Goal: Information Seeking & Learning: Learn about a topic

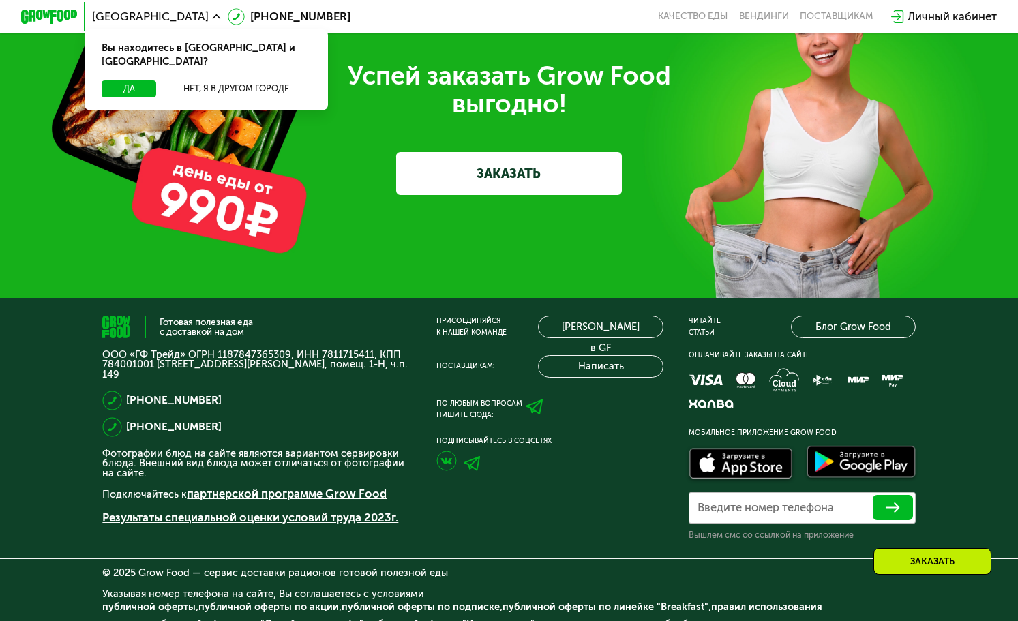
scroll to position [3342, 0]
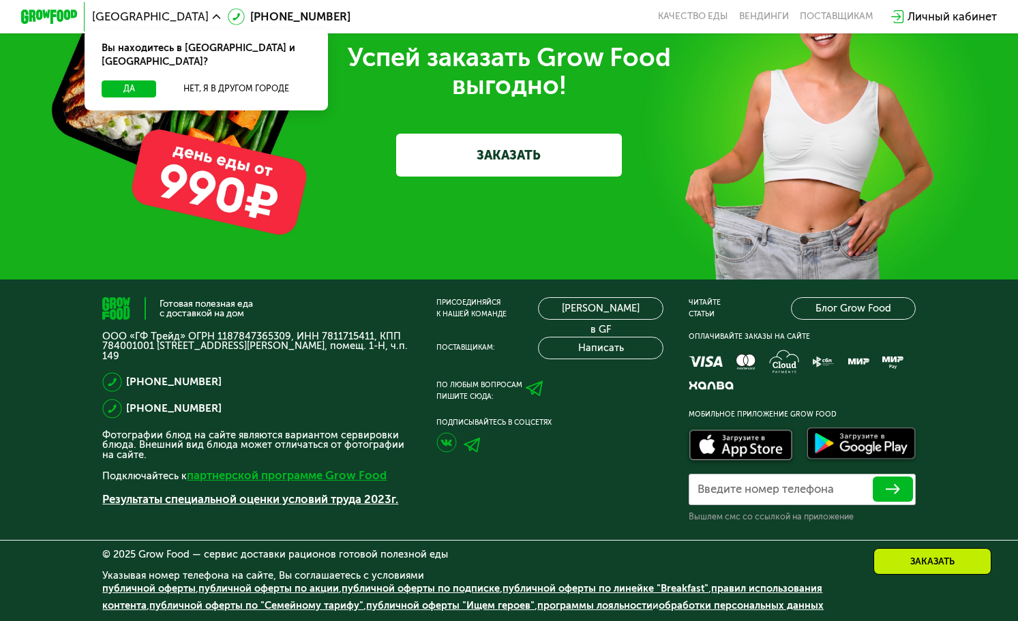
click at [219, 476] on link "партнерской программе Grow Food" at bounding box center [287, 475] width 200 height 14
